Goal: Task Accomplishment & Management: Use online tool/utility

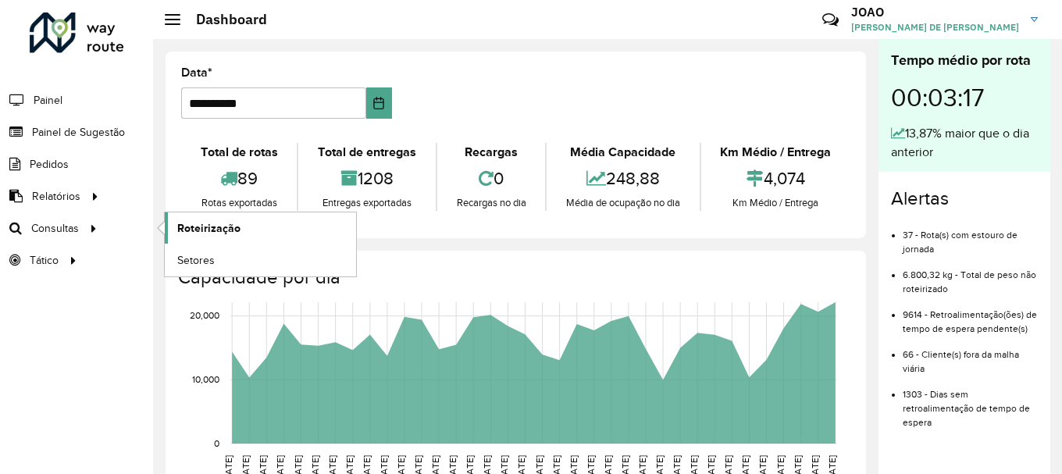
click at [195, 222] on span "Roteirização" at bounding box center [208, 228] width 63 height 16
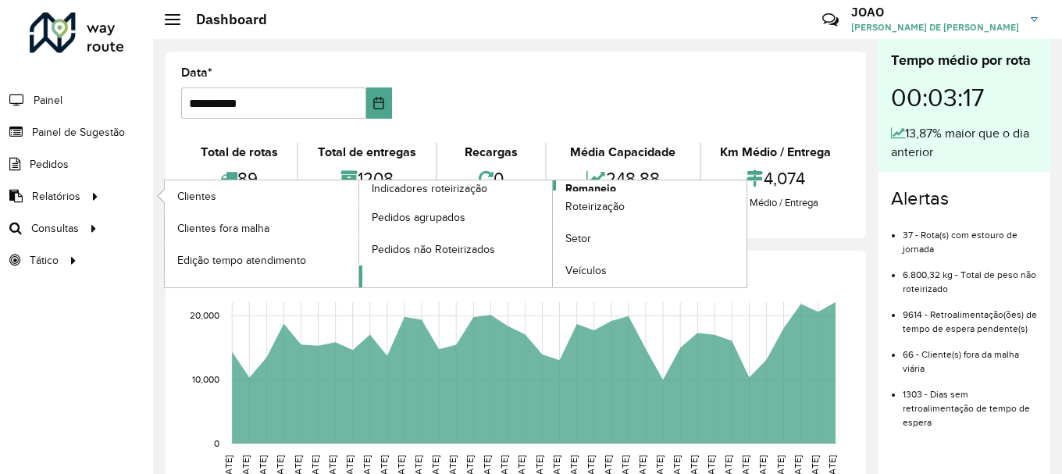
click at [586, 189] on span "Romaneio" at bounding box center [590, 188] width 51 height 16
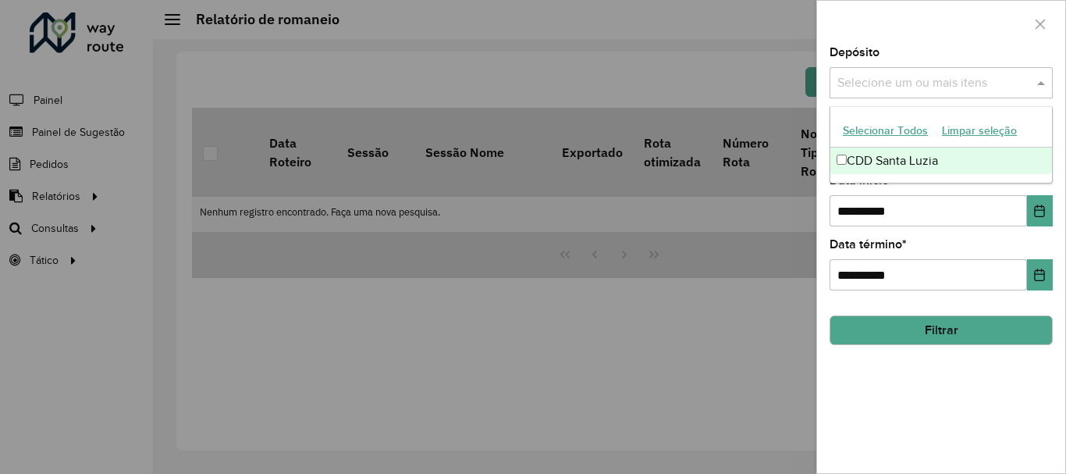
click at [971, 83] on input "text" at bounding box center [934, 83] width 200 height 19
click at [951, 155] on div "CDD Santa Luzia" at bounding box center [942, 161] width 222 height 27
click at [917, 447] on div "**********" at bounding box center [941, 260] width 248 height 426
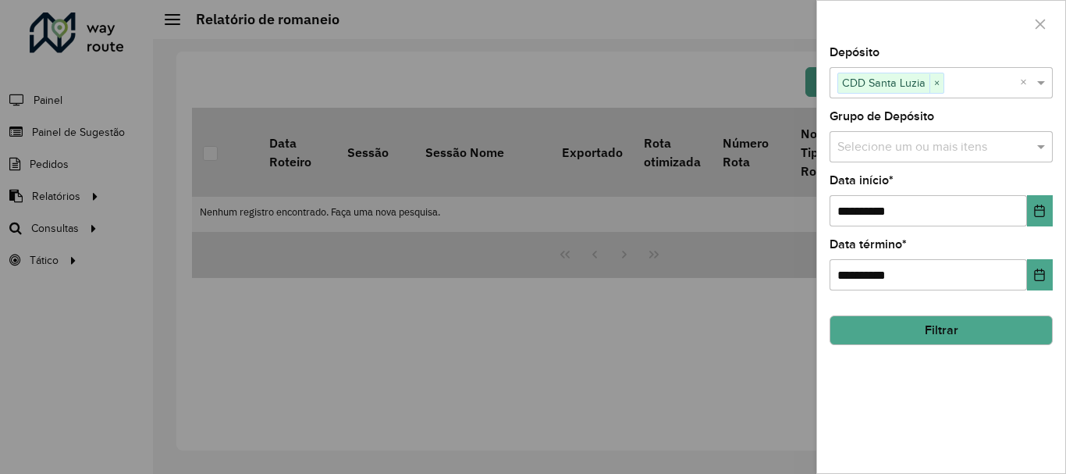
click at [975, 158] on div "Selecione um ou mais itens" at bounding box center [941, 146] width 223 height 31
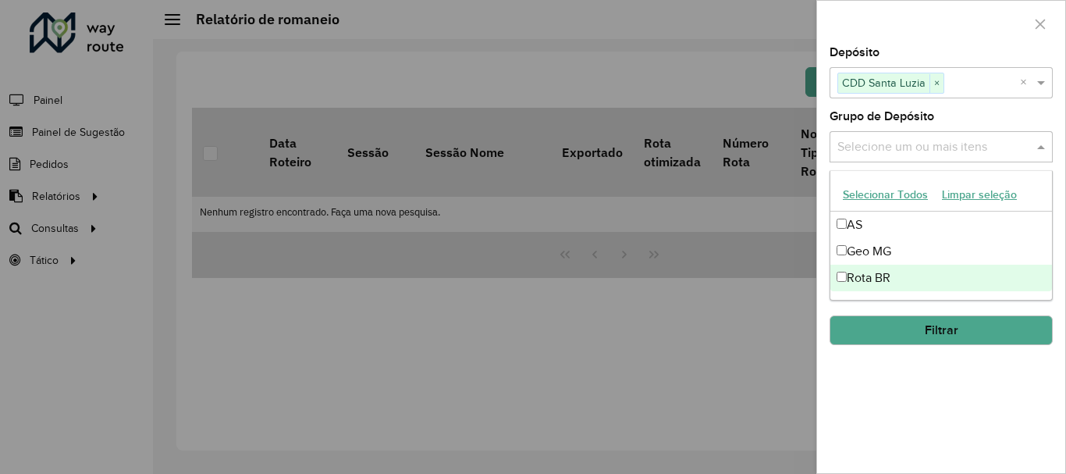
click at [921, 281] on div "Rota BR" at bounding box center [942, 278] width 222 height 27
click at [926, 326] on button "Filtrar" at bounding box center [941, 330] width 223 height 30
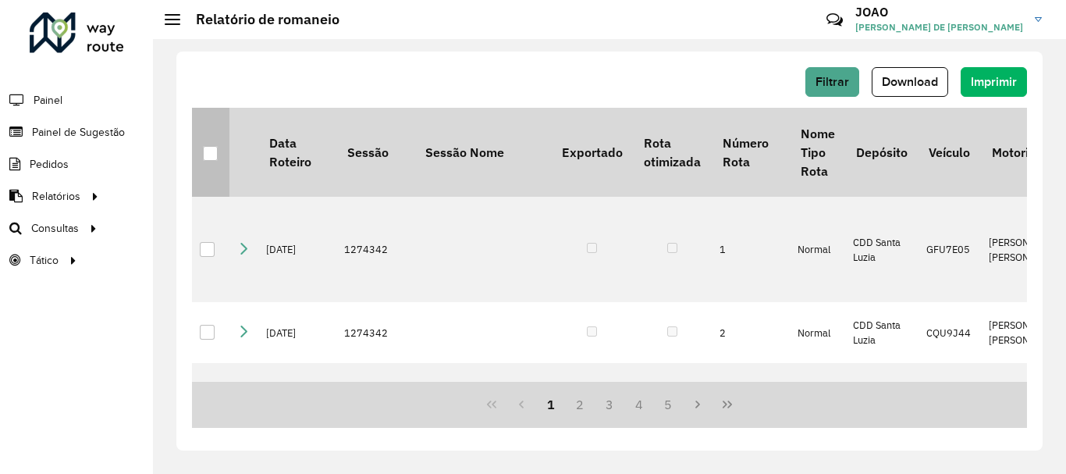
click at [214, 156] on div at bounding box center [210, 153] width 15 height 15
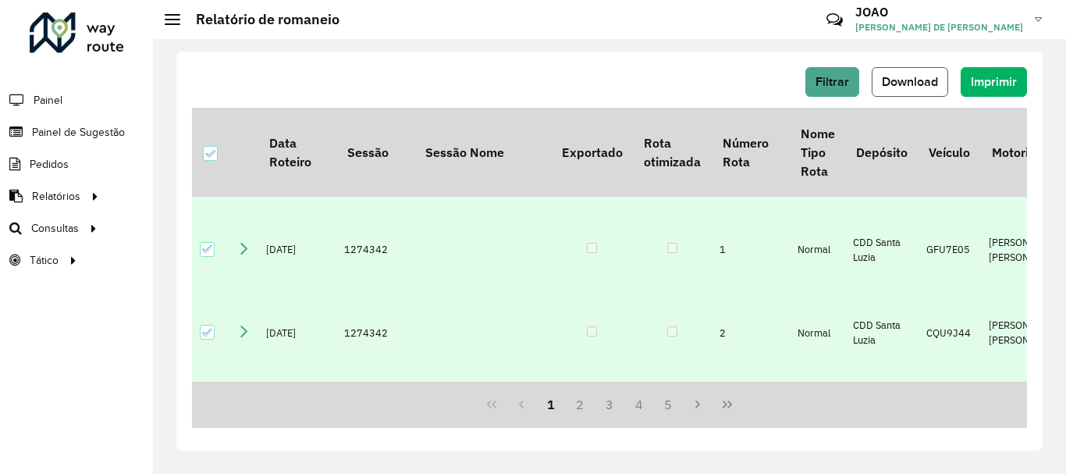
click at [923, 85] on span "Download" at bounding box center [910, 81] width 56 height 13
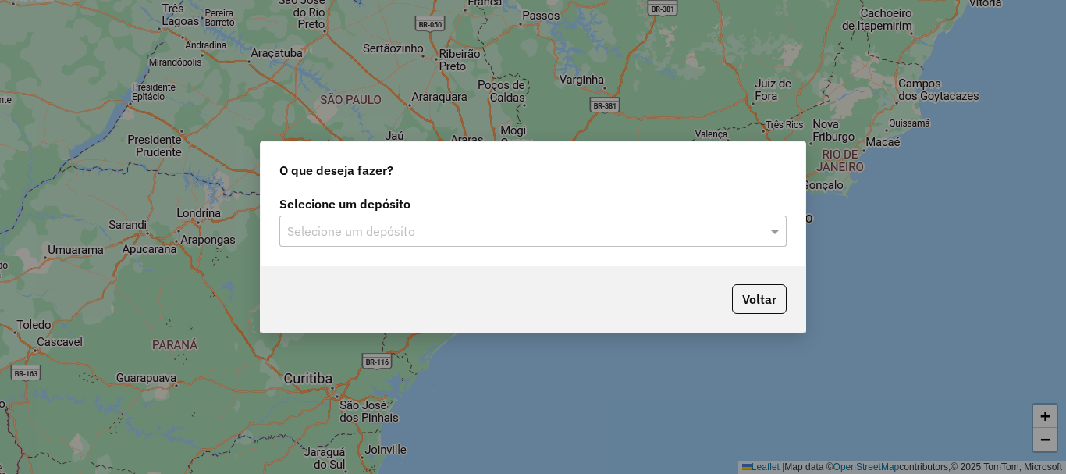
click at [438, 222] on input "text" at bounding box center [517, 231] width 461 height 19
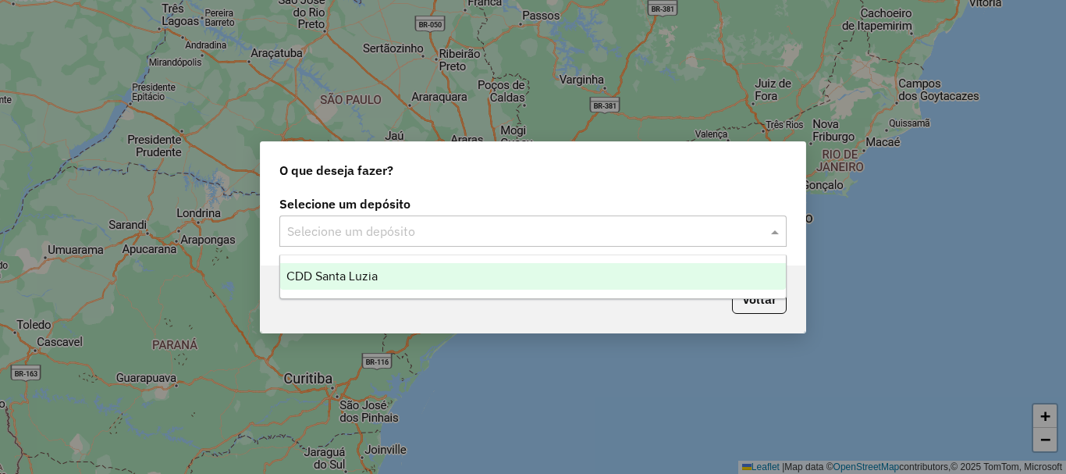
click at [500, 275] on div "CDD Santa Luzia" at bounding box center [533, 276] width 506 height 27
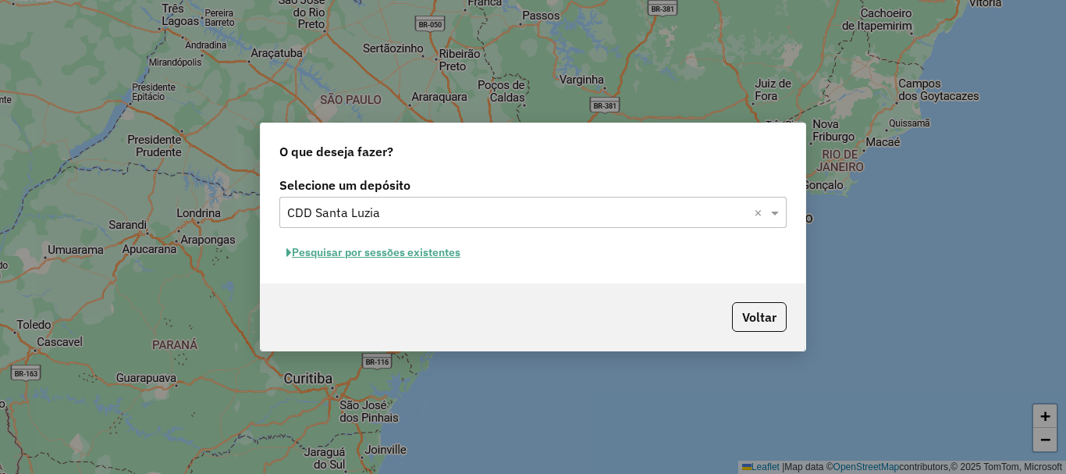
click at [415, 251] on button "Pesquisar por sessões existentes" at bounding box center [373, 252] width 188 height 24
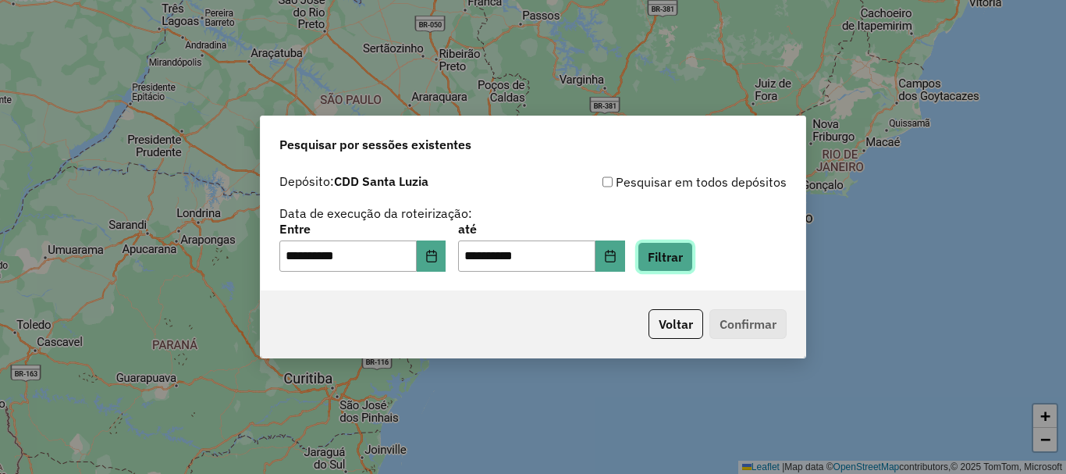
click at [670, 258] on button "Filtrar" at bounding box center [665, 257] width 55 height 30
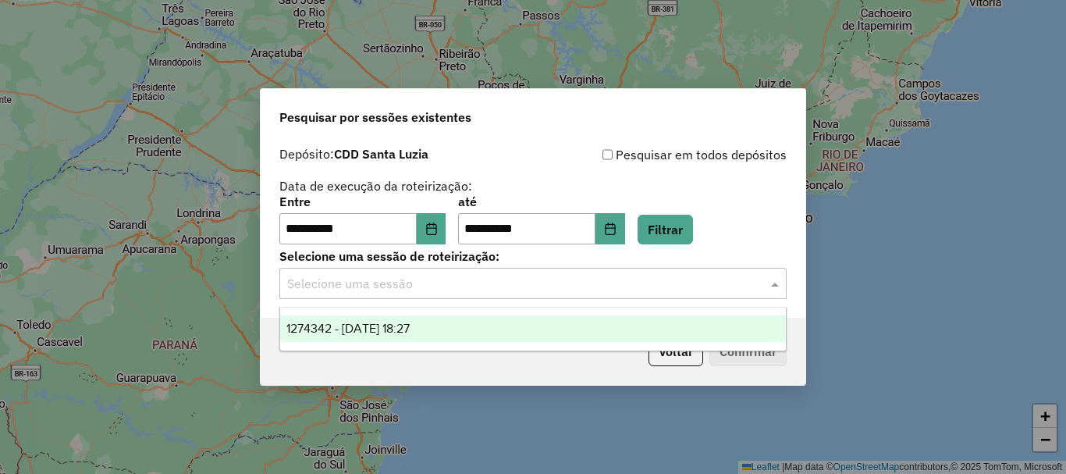
click at [494, 287] on input "text" at bounding box center [517, 284] width 461 height 19
click at [500, 324] on div "1274342 - 12/09/2025 18:27" at bounding box center [533, 328] width 506 height 27
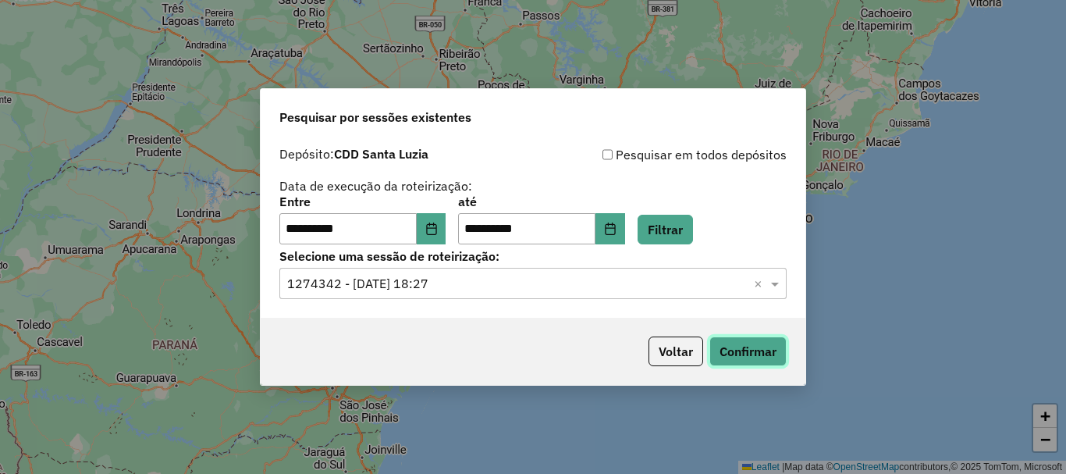
click at [753, 351] on button "Confirmar" at bounding box center [748, 351] width 77 height 30
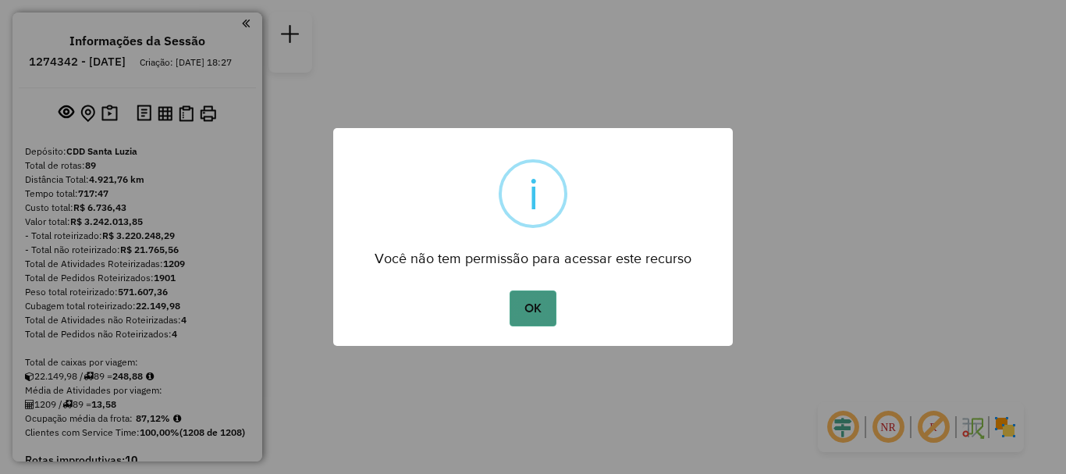
click at [535, 310] on button "OK" at bounding box center [533, 308] width 46 height 36
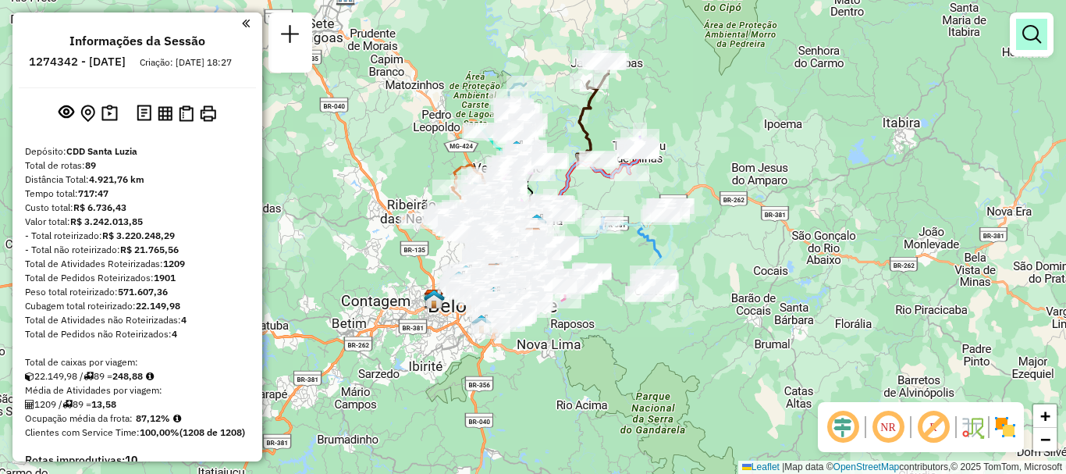
click at [1026, 41] on em at bounding box center [1032, 34] width 19 height 19
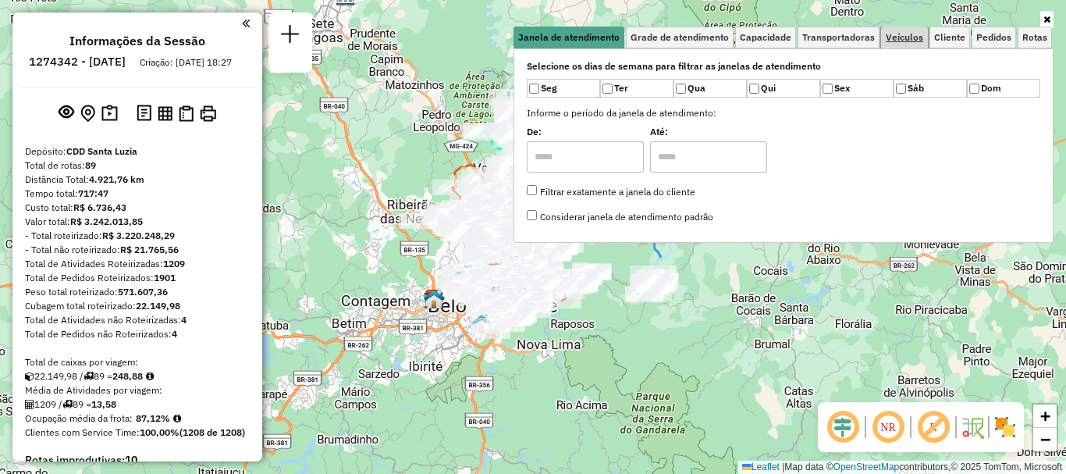
click at [906, 41] on span "Veículos" at bounding box center [904, 37] width 37 height 9
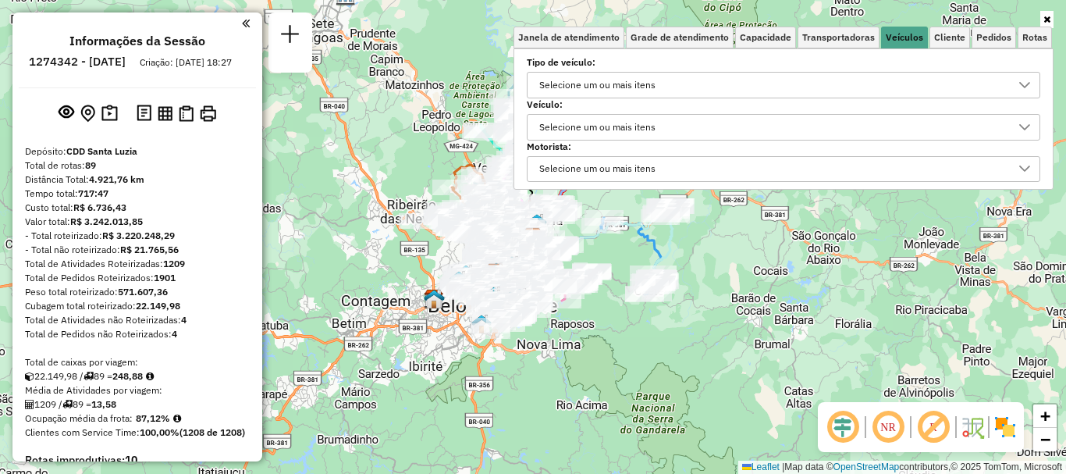
click at [643, 126] on div "Selecione um ou mais itens" at bounding box center [597, 127] width 127 height 25
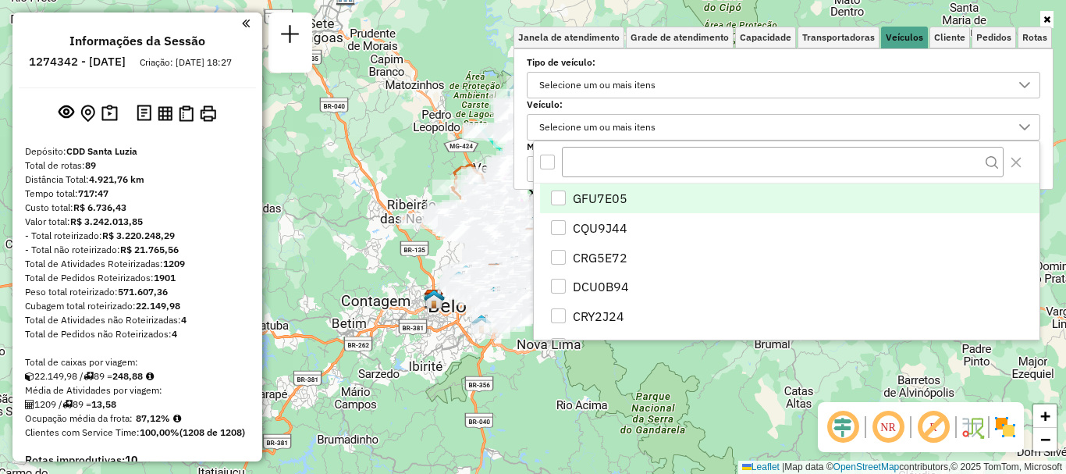
scroll to position [9, 54]
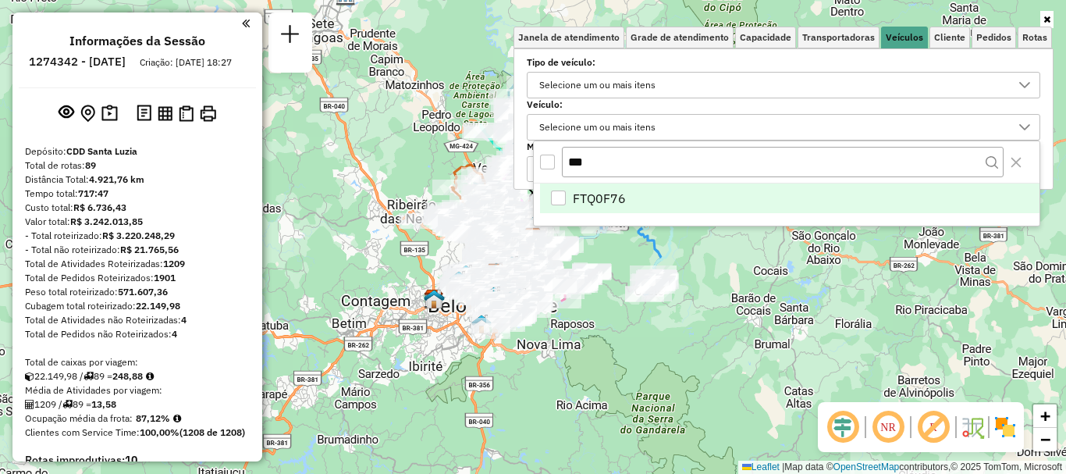
type input "***"
click at [607, 193] on span "FTQ0F76" at bounding box center [599, 198] width 53 height 19
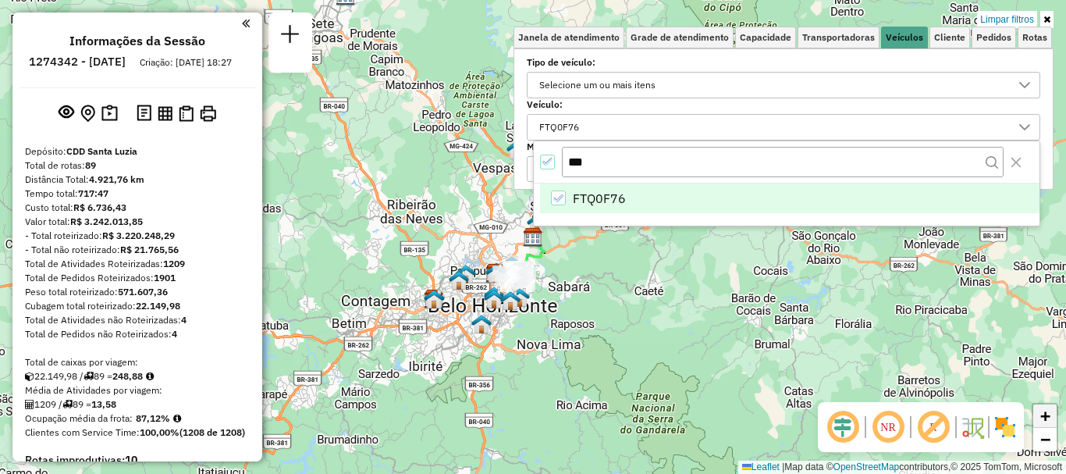
click at [1042, 415] on span "+" at bounding box center [1046, 416] width 10 height 20
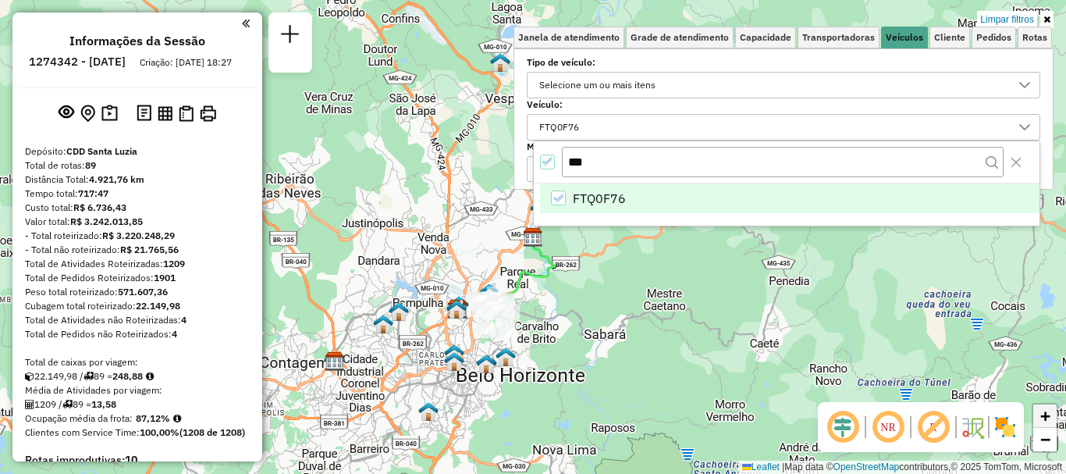
click at [1042, 415] on span "+" at bounding box center [1046, 416] width 10 height 20
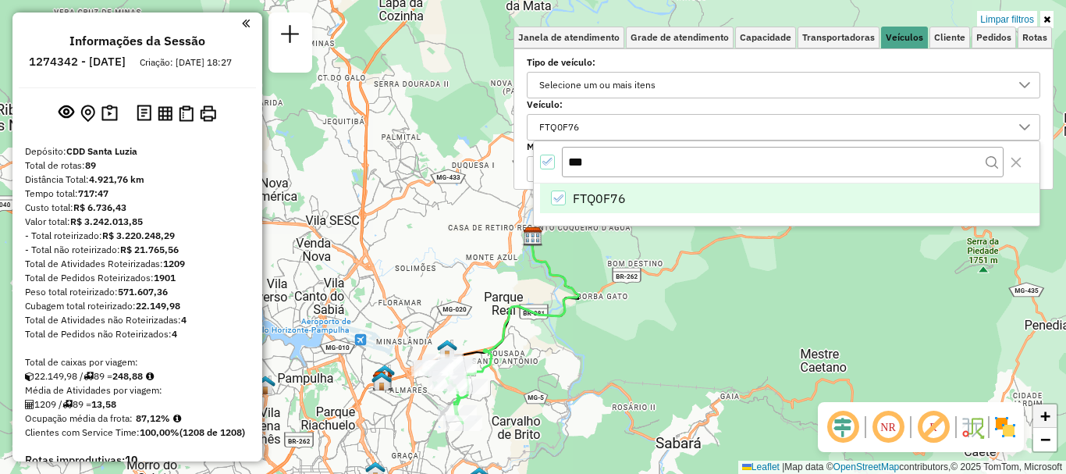
click at [1042, 415] on span "+" at bounding box center [1046, 416] width 10 height 20
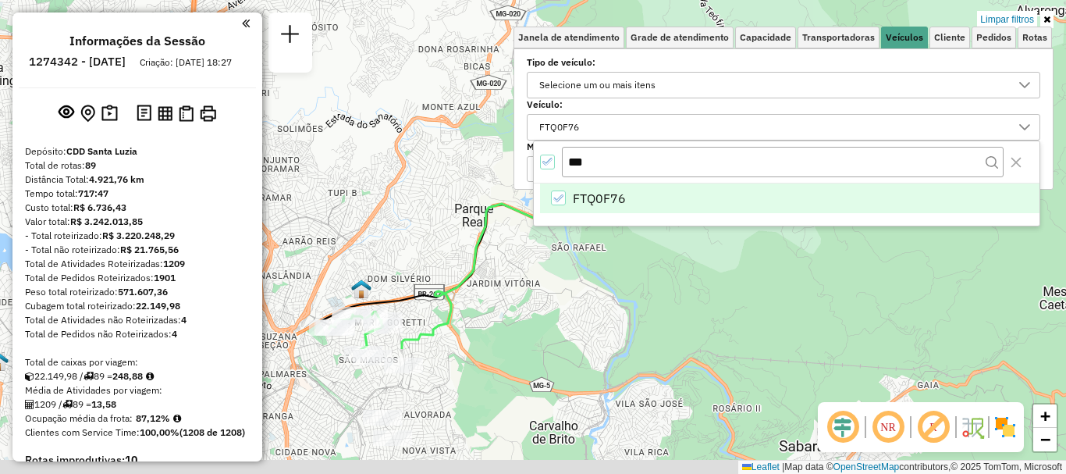
drag, startPoint x: 493, startPoint y: 359, endPoint x: 494, endPoint y: 173, distance: 186.6
click at [494, 173] on div "Limpar filtros Janela de atendimento Grade de atendimento Capacidade Transporta…" at bounding box center [533, 237] width 1066 height 474
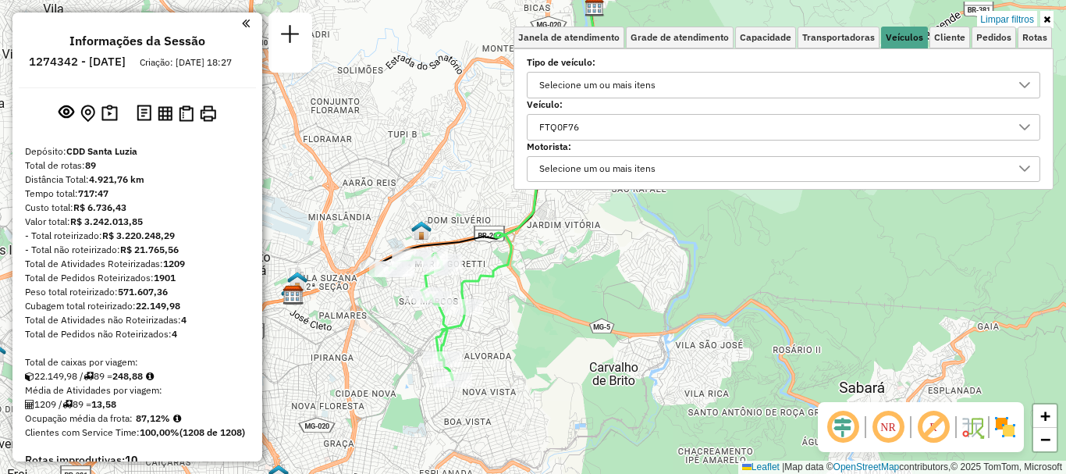
drag, startPoint x: 475, startPoint y: 315, endPoint x: 538, endPoint y: 270, distance: 77.1
click at [538, 270] on div "Limpar filtros Janela de atendimento Grade de atendimento Capacidade Transporta…" at bounding box center [533, 237] width 1066 height 474
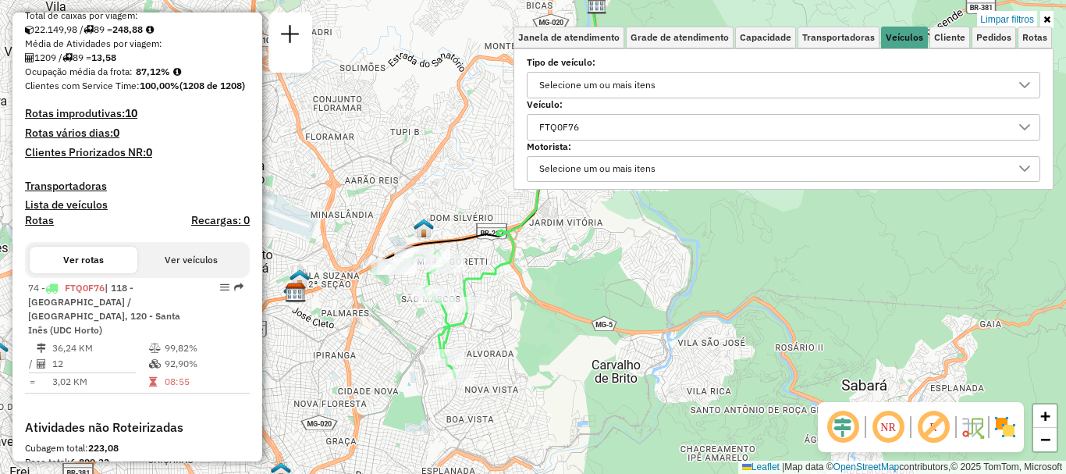
scroll to position [350, 0]
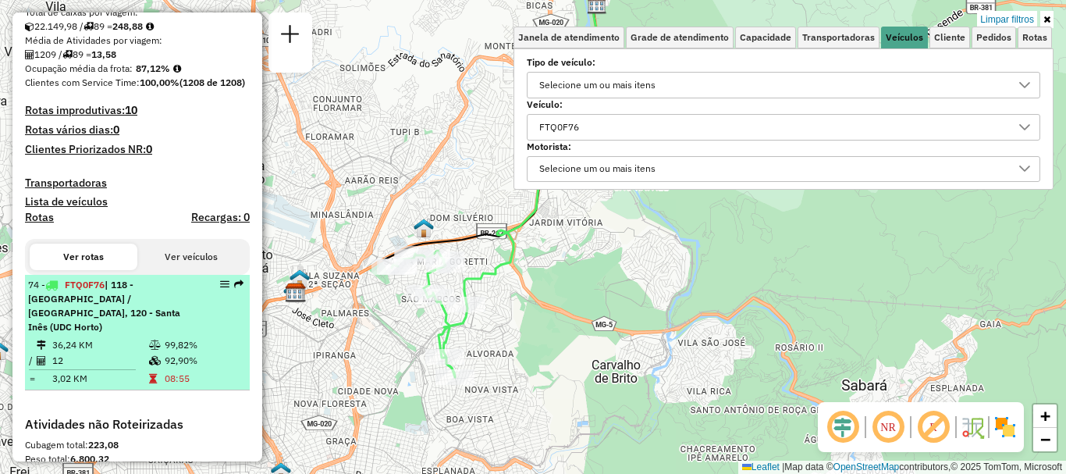
click at [155, 386] on td at bounding box center [156, 379] width 16 height 16
select select "**********"
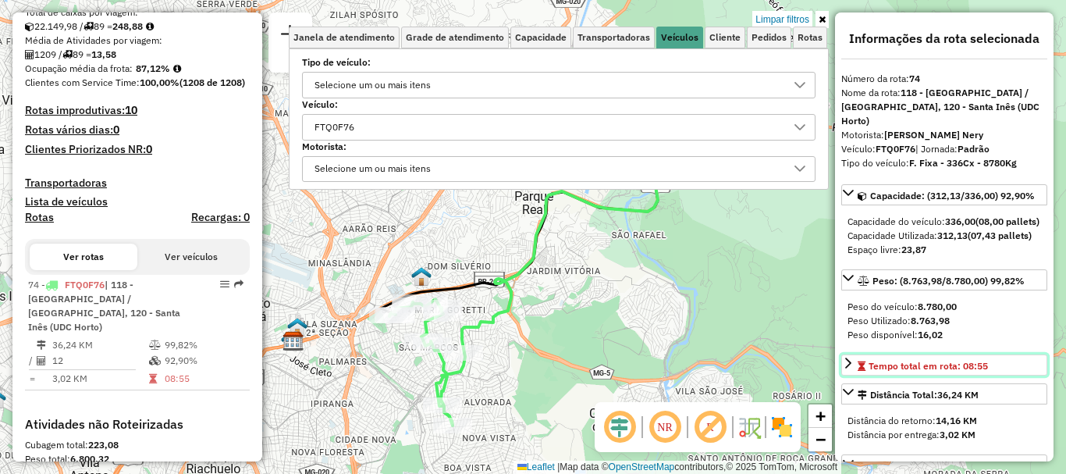
click at [956, 372] on span "Tempo total em rota: 08:55" at bounding box center [928, 366] width 119 height 12
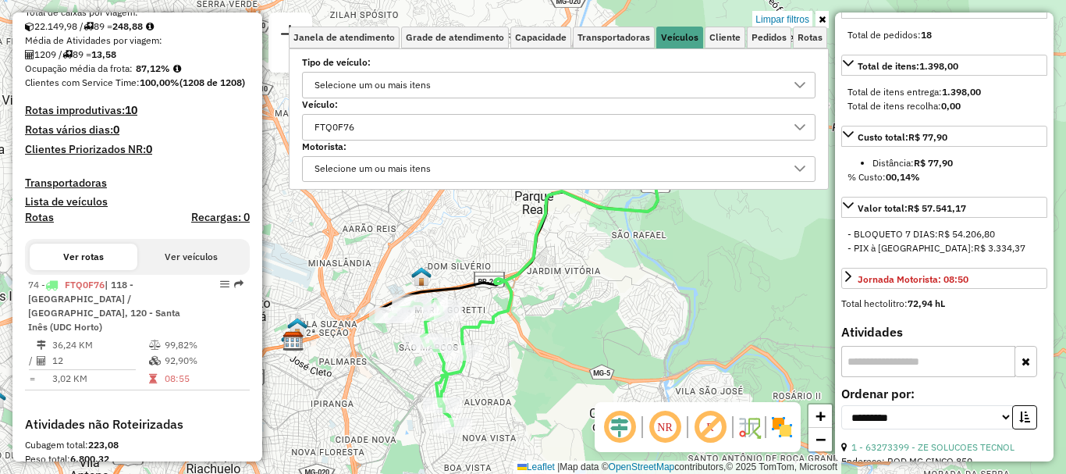
scroll to position [563, 0]
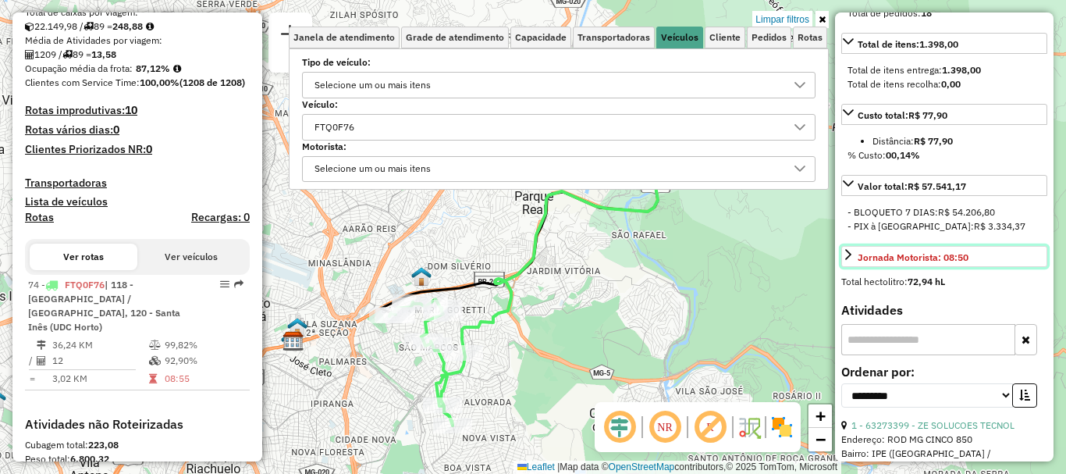
click at [971, 267] on link "Jornada Motorista: 08:50" at bounding box center [945, 256] width 206 height 21
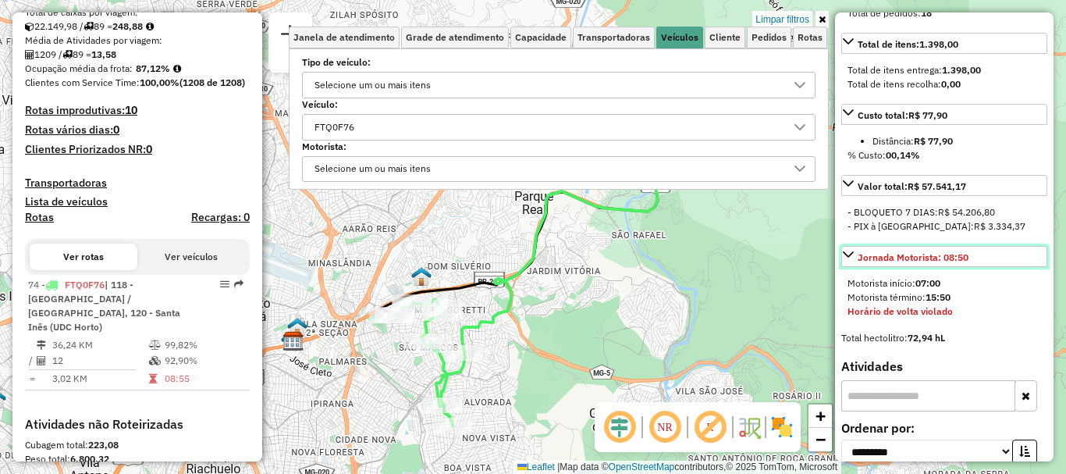
click at [971, 267] on link "Jornada Motorista: 08:50" at bounding box center [945, 256] width 206 height 21
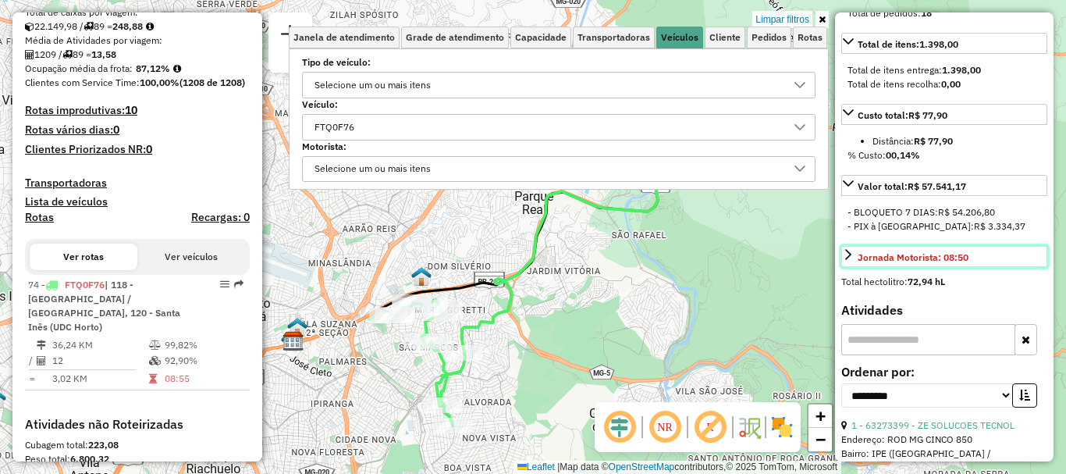
click at [971, 267] on link "Jornada Motorista: 08:50" at bounding box center [945, 256] width 206 height 21
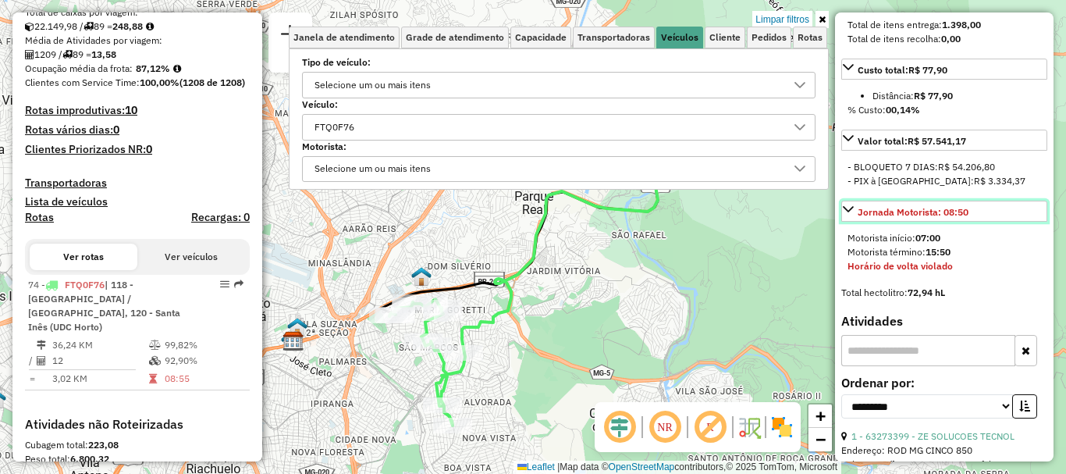
scroll to position [632, 0]
